Goal: Information Seeking & Learning: Learn about a topic

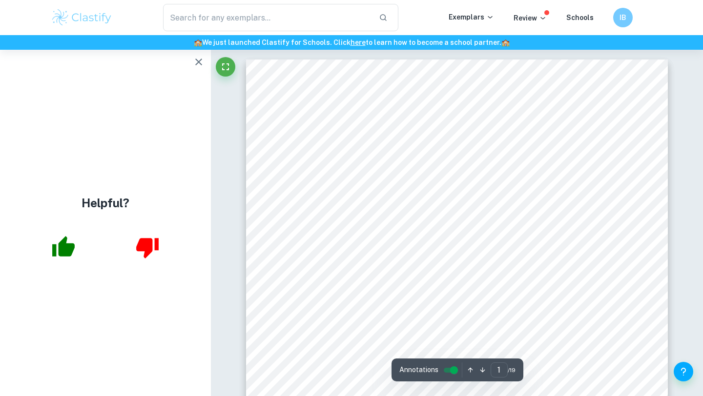
click at [201, 64] on icon "button" at bounding box center [198, 62] width 7 height 7
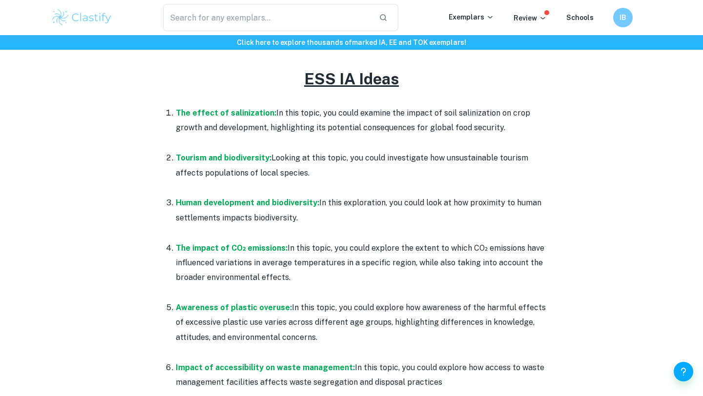
scroll to position [436, 0]
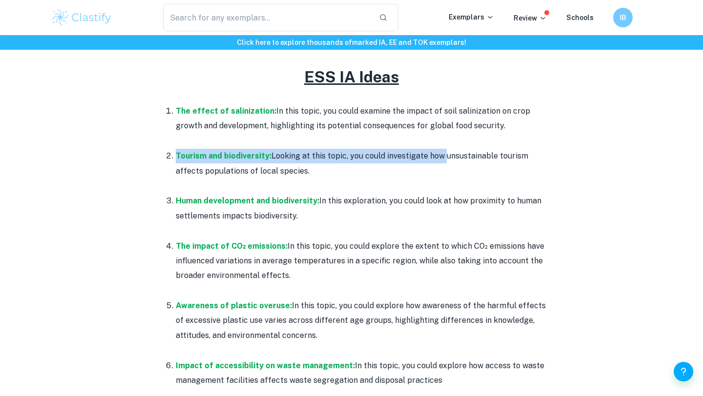
drag, startPoint x: 444, startPoint y: 158, endPoint x: 568, endPoint y: 150, distance: 124.6
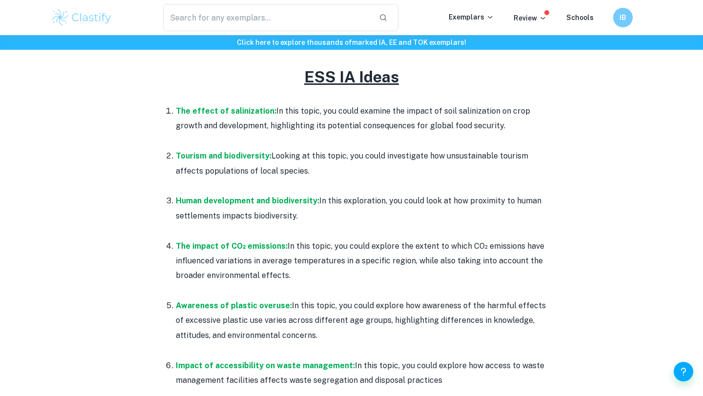
click at [523, 163] on p "Tourism and biodiversity: Looking at this topic, you could investigate how unsu…" at bounding box center [361, 164] width 371 height 30
click at [526, 159] on p "Tourism and biodiversity: Looking at this topic, you could investigate how unsu…" at bounding box center [361, 164] width 371 height 30
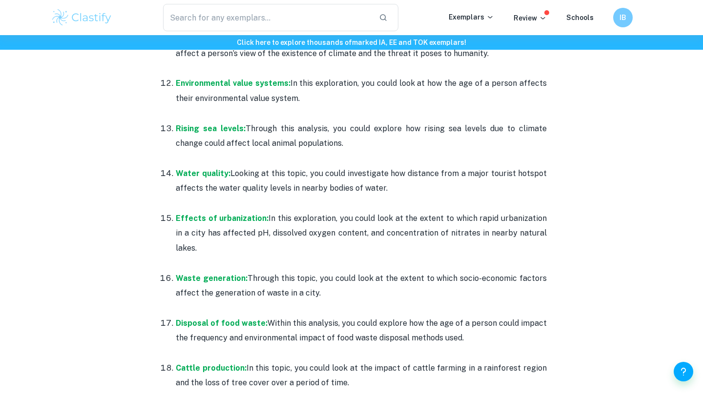
scroll to position [1018, 0]
